Goal: Book appointment/travel/reservation

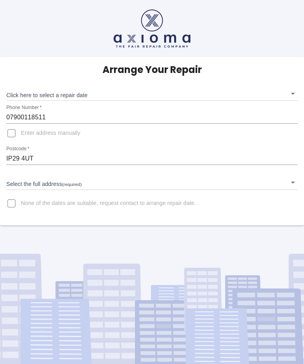
click at [294, 90] on body "Arrange Your Repair Click here to select a repair date ​ Phone Number   * 07900…" at bounding box center [152, 182] width 304 height 364
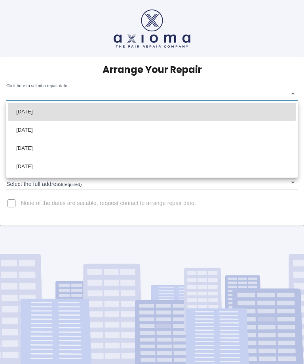
click at [141, 113] on li "[DATE]" at bounding box center [152, 112] width 288 height 18
type input "[DATE]T00:00:00.000Z"
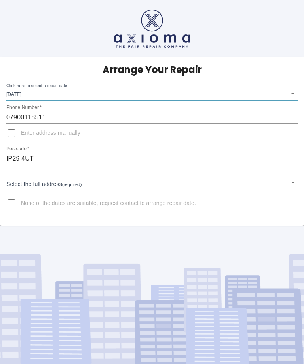
click at [294, 180] on body "Arrange Your Repair Click here to select a repair date [DATE] [DATE]T00:00:00.0…" at bounding box center [152, 182] width 304 height 364
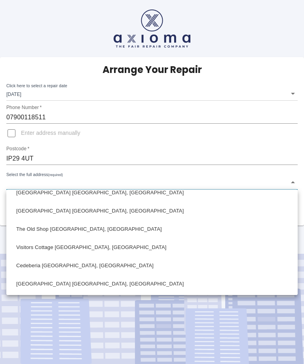
scroll to position [83, 0]
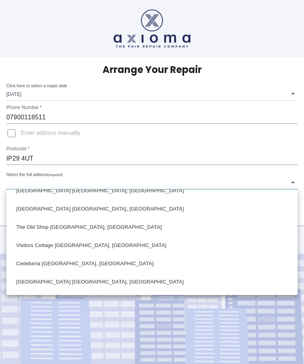
click at [122, 210] on li "[GEOGRAPHIC_DATA] [GEOGRAPHIC_DATA], [GEOGRAPHIC_DATA]" at bounding box center [152, 209] width 288 height 18
type input "[GEOGRAPHIC_DATA] [GEOGRAPHIC_DATA], [GEOGRAPHIC_DATA]"
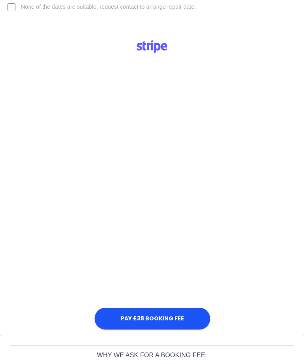
scroll to position [208, 0]
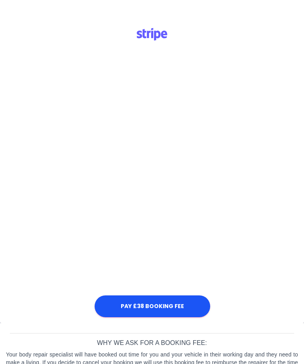
click at [4, 65] on div "Arrange Your Repair Click here to select a repair date [DATE] [DATE]T00:00:00.0…" at bounding box center [152, 86] width 304 height 475
click at [10, 69] on div "Pay £38 Booking Fee" at bounding box center [152, 170] width 293 height 298
click at [22, 90] on div "Pay £38 Booking Fee" at bounding box center [152, 170] width 293 height 298
click at [247, 151] on div "Pay £38 Booking Fee" at bounding box center [152, 170] width 293 height 298
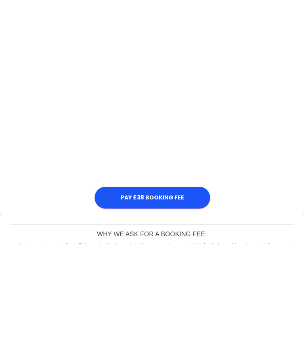
scroll to position [201, 0]
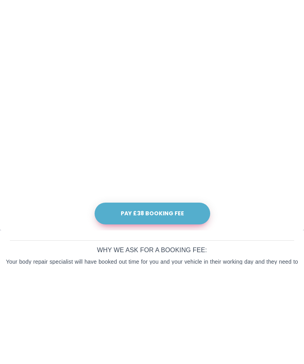
click at [161, 303] on button "Pay £38 Booking Fee" at bounding box center [153, 314] width 116 height 22
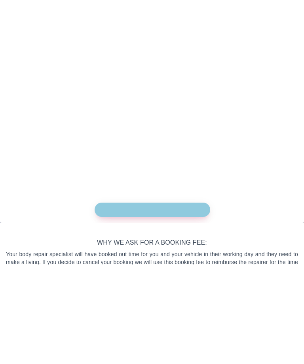
scroll to position [201, 0]
